Goal: Task Accomplishment & Management: Use online tool/utility

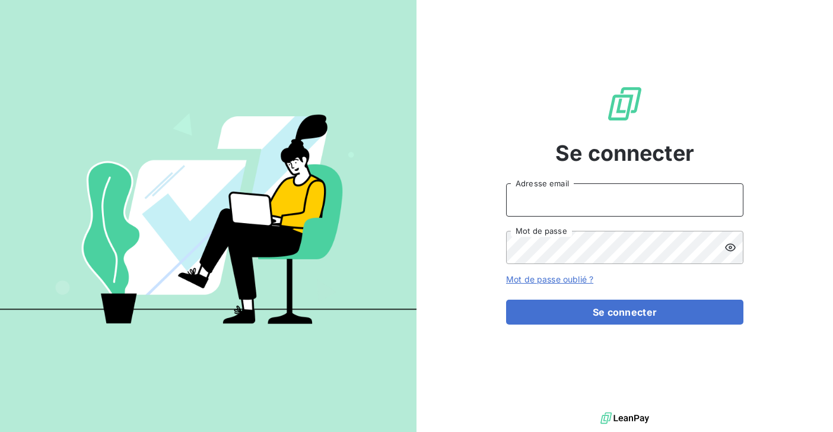
click at [537, 206] on input "Adresse email" at bounding box center [624, 199] width 237 height 33
click at [520, 201] on input "Adresse email" at bounding box center [624, 199] width 237 height 33
click at [521, 199] on input "Adresse email" at bounding box center [624, 199] width 237 height 33
type input "salome@heypongo.com"
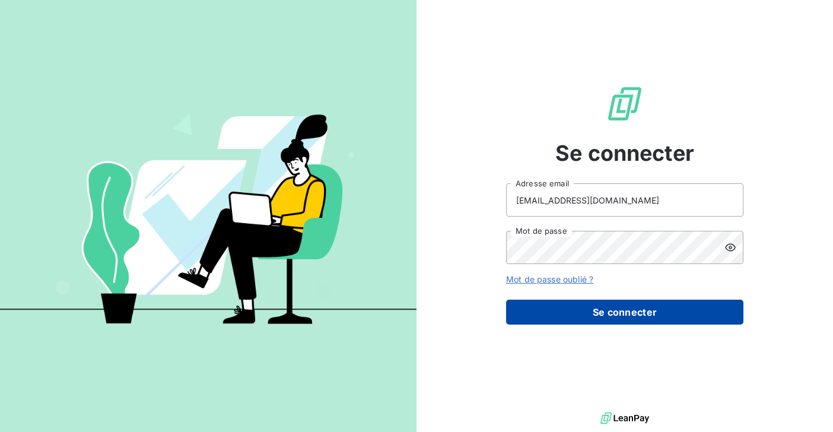
click at [563, 306] on button "Se connecter" at bounding box center [624, 312] width 237 height 25
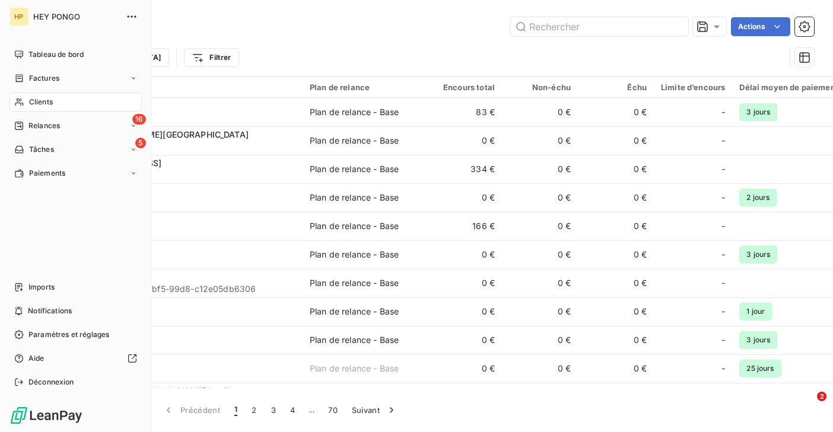
click at [21, 101] on icon at bounding box center [19, 101] width 10 height 9
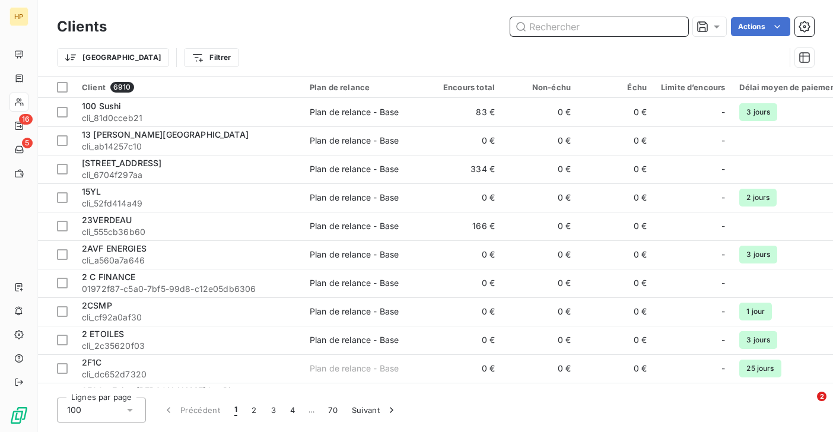
click at [544, 27] on input "text" at bounding box center [599, 26] width 178 height 19
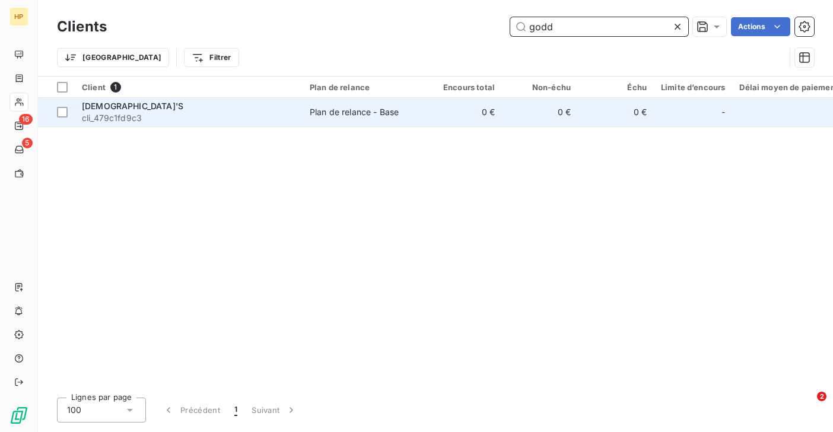
type input "godd"
click at [115, 117] on span "cli_479c1fd9c3" at bounding box center [189, 118] width 214 height 12
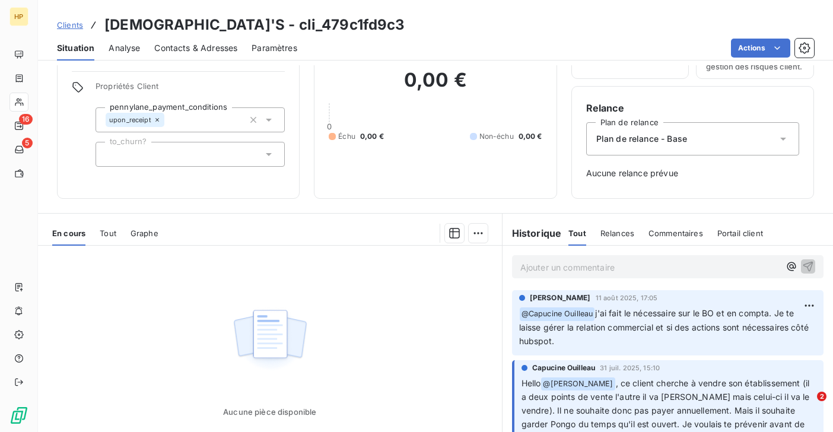
scroll to position [153, 0]
